Goal: Check status: Check status

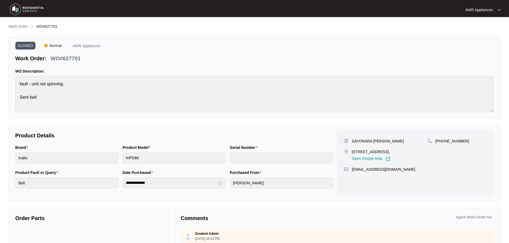
click at [16, 8] on img at bounding box center [26, 9] width 37 height 16
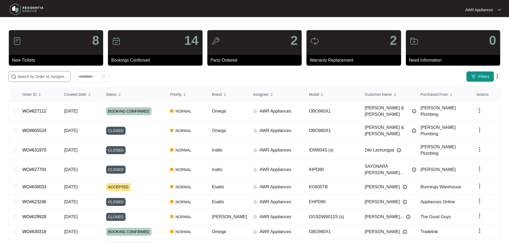
drag, startPoint x: 41, startPoint y: 80, endPoint x: 25, endPoint y: 78, distance: 15.8
click at [26, 78] on input "text" at bounding box center [42, 77] width 51 height 6
paste input "630033"
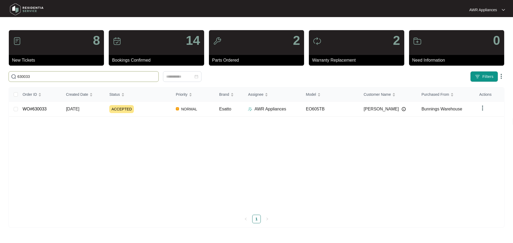
type input "630033"
click at [68, 111] on span "[DATE]" at bounding box center [72, 109] width 13 height 5
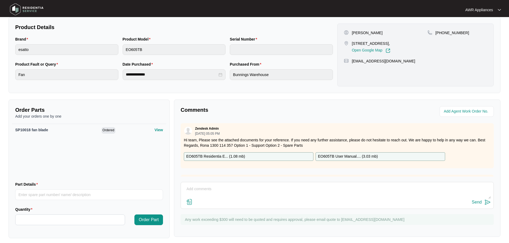
scroll to position [112, 0]
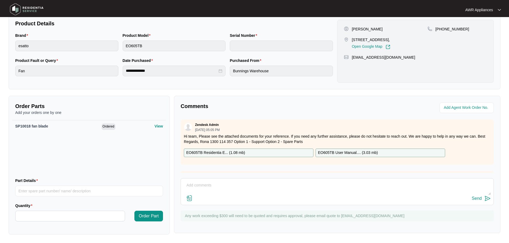
click at [204, 180] on div "Send" at bounding box center [337, 192] width 313 height 27
click at [201, 182] on textarea at bounding box center [337, 188] width 307 height 14
type textarea "Parts arrived, have left a message for customer to call us to schedule booking."
click at [477, 198] on div "Send" at bounding box center [477, 198] width 10 height 5
